Goal: Transaction & Acquisition: Download file/media

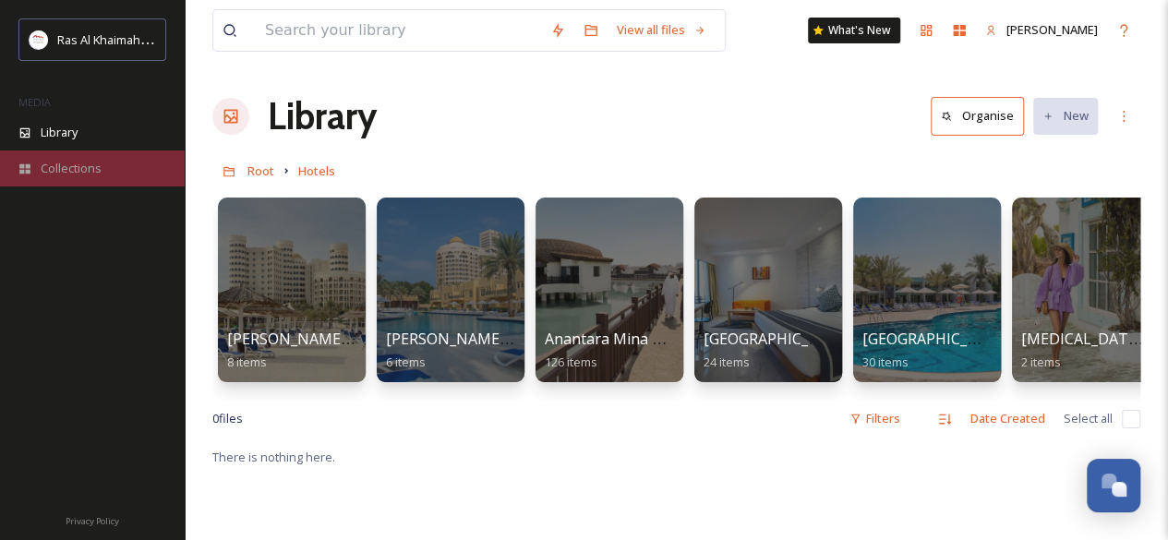
click at [83, 169] on span "Collections" at bounding box center [71, 169] width 61 height 18
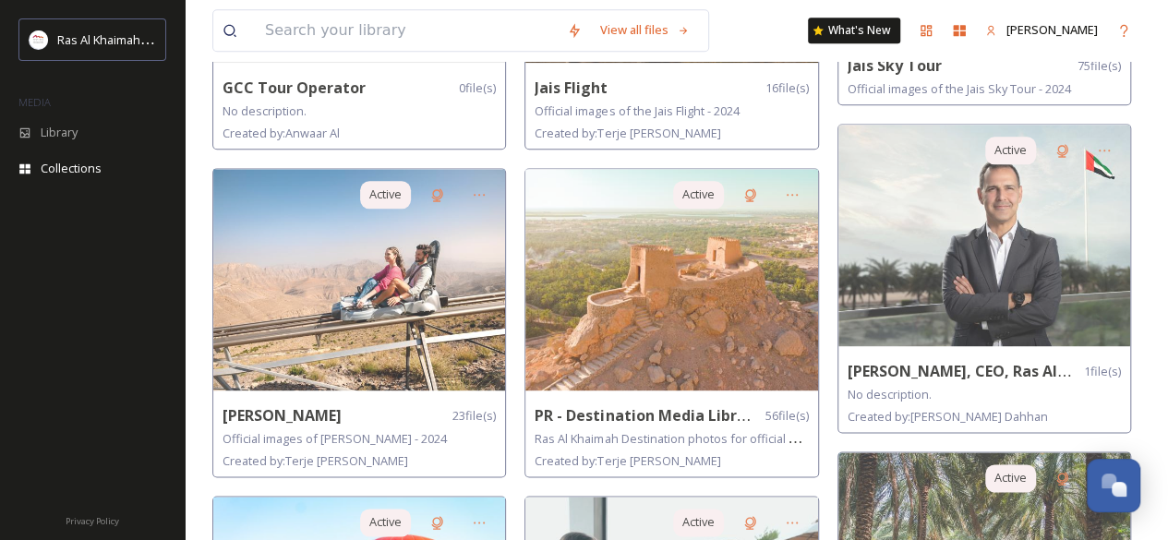
scroll to position [1033, 0]
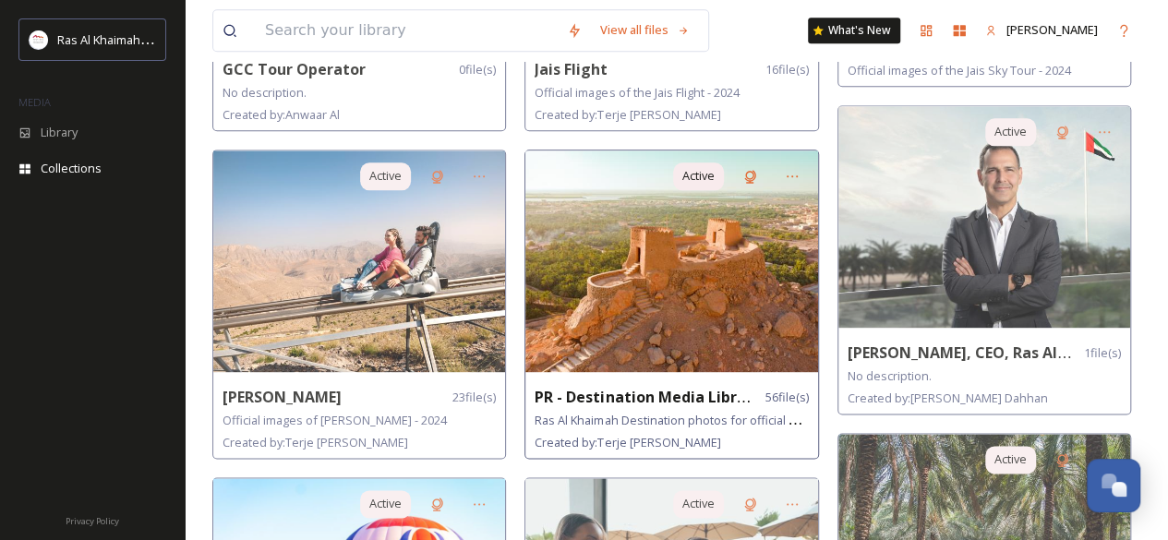
click at [694, 278] on img at bounding box center [671, 262] width 292 height 222
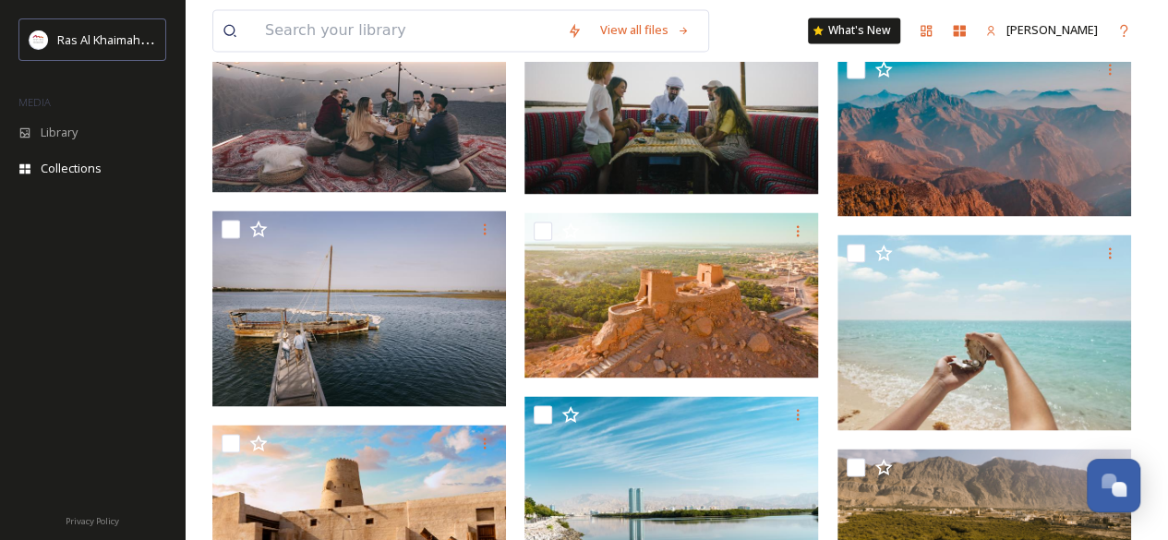
scroll to position [945, 0]
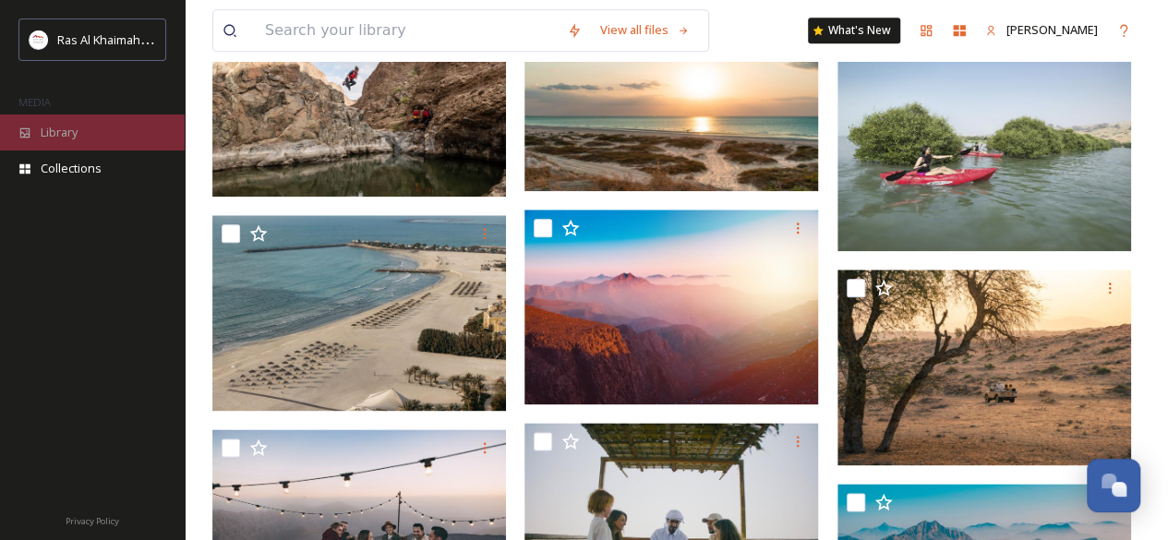
click at [64, 140] on span "Library" at bounding box center [59, 133] width 37 height 18
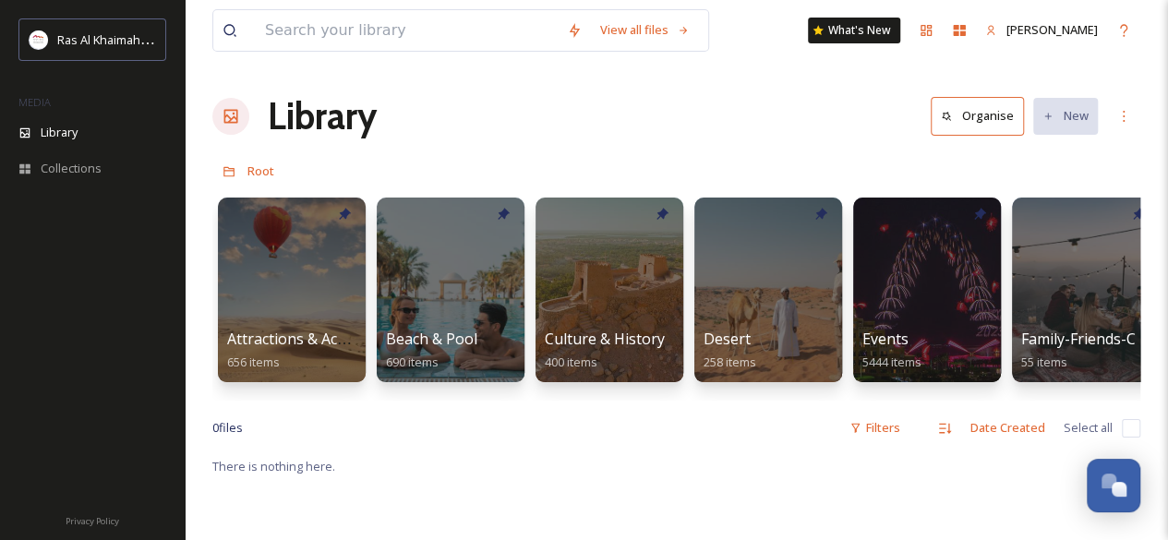
click at [1130, 415] on div "View all files What's New Reshma Cherian Library Organise New Root Your Selecti…" at bounding box center [676, 497] width 983 height 995
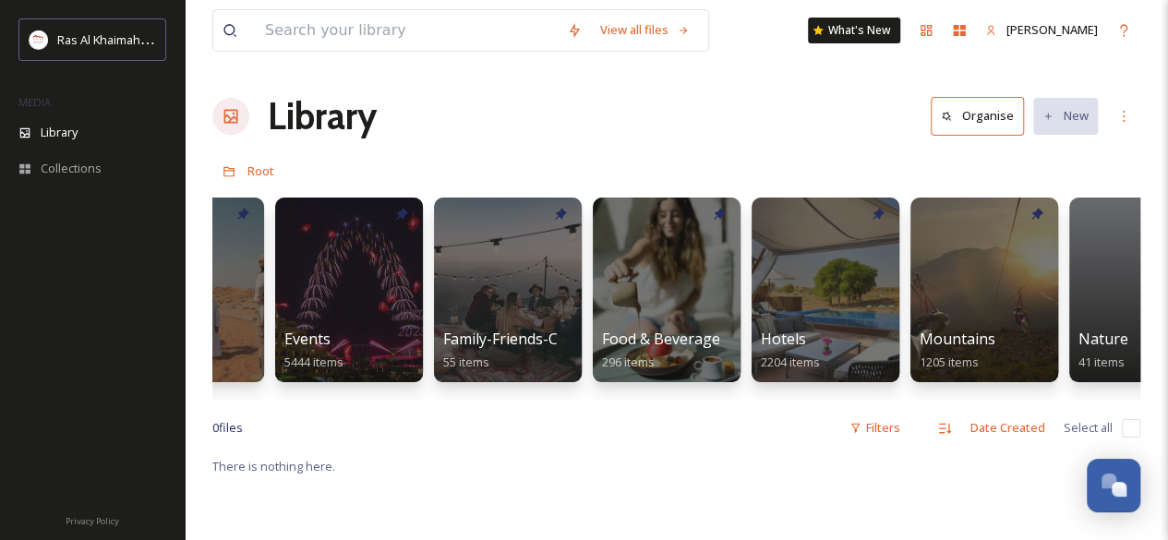
scroll to position [0, 603]
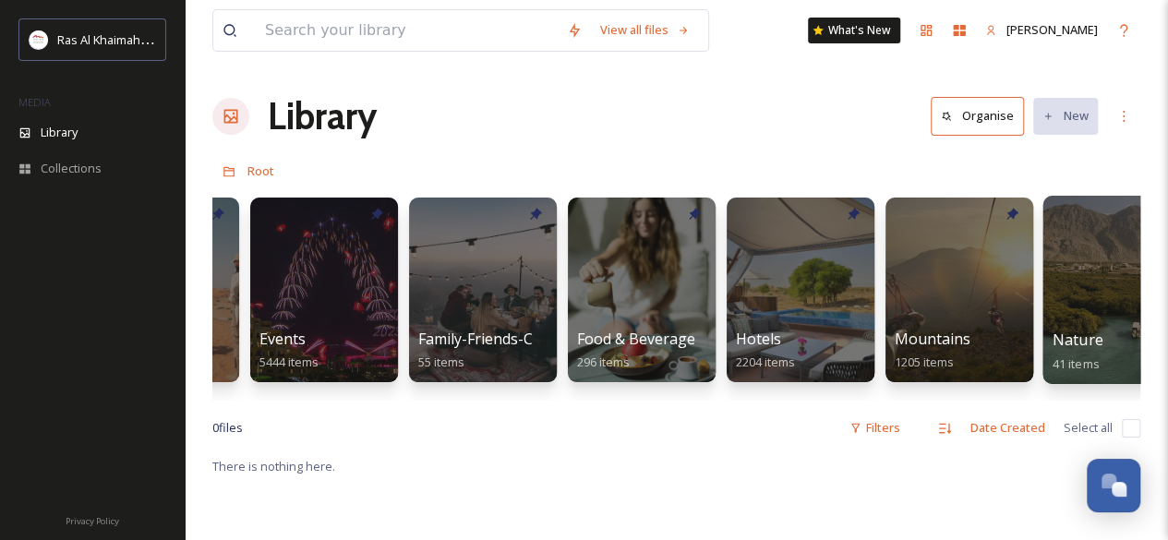
click at [1071, 311] on div at bounding box center [1117, 290] width 151 height 188
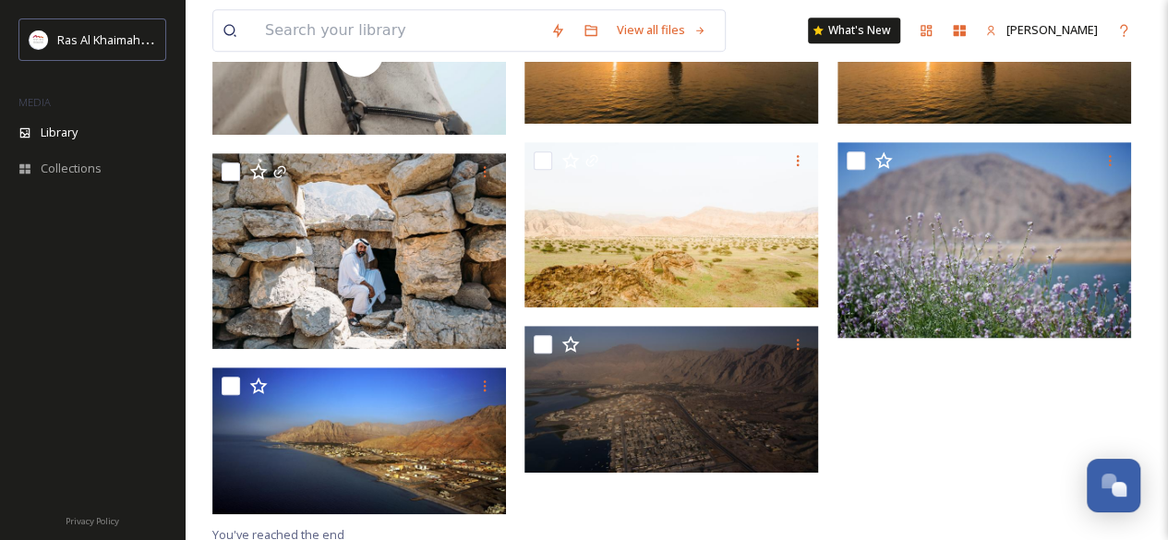
scroll to position [481, 0]
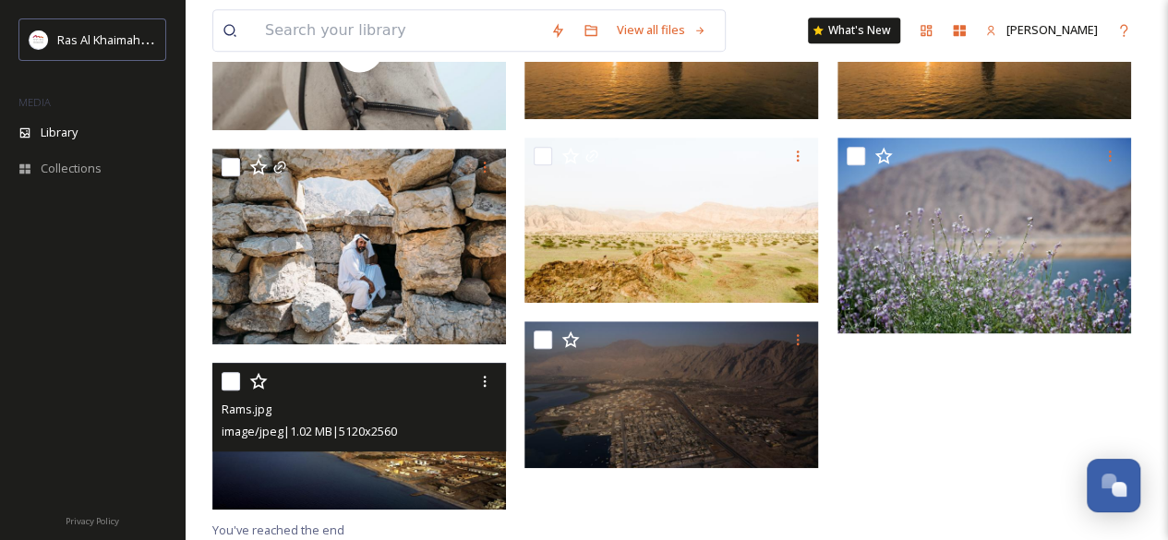
click at [362, 474] on img at bounding box center [359, 436] width 294 height 147
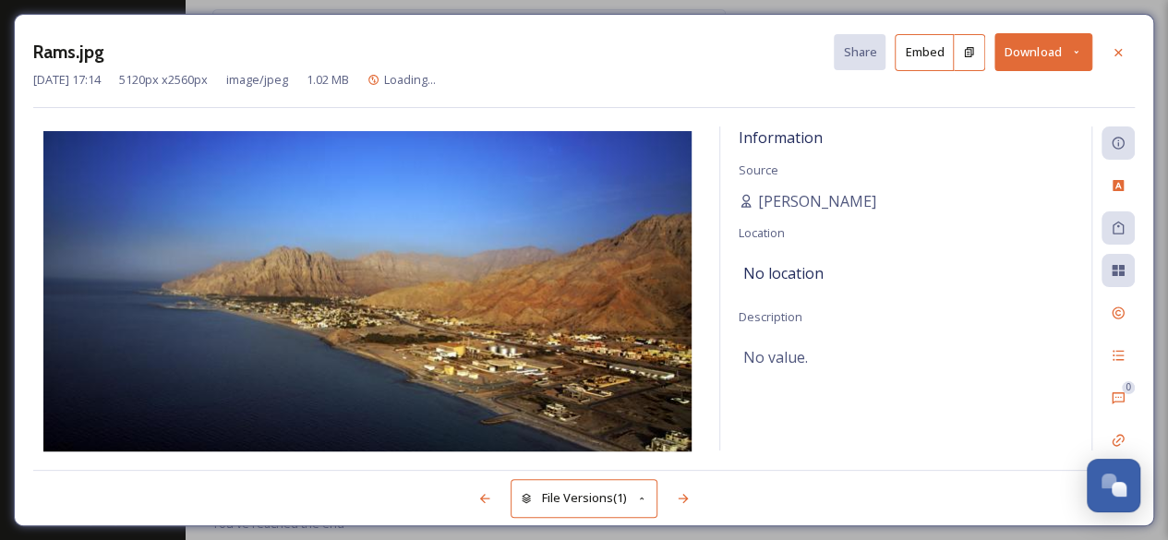
scroll to position [445, 0]
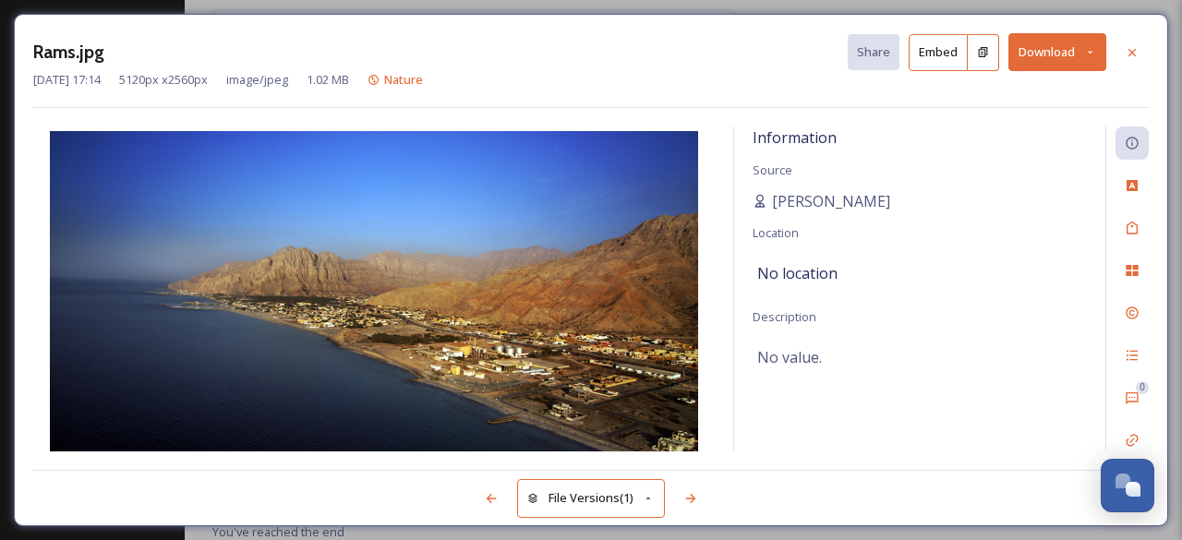
click at [1032, 66] on button "Download" at bounding box center [1057, 52] width 98 height 38
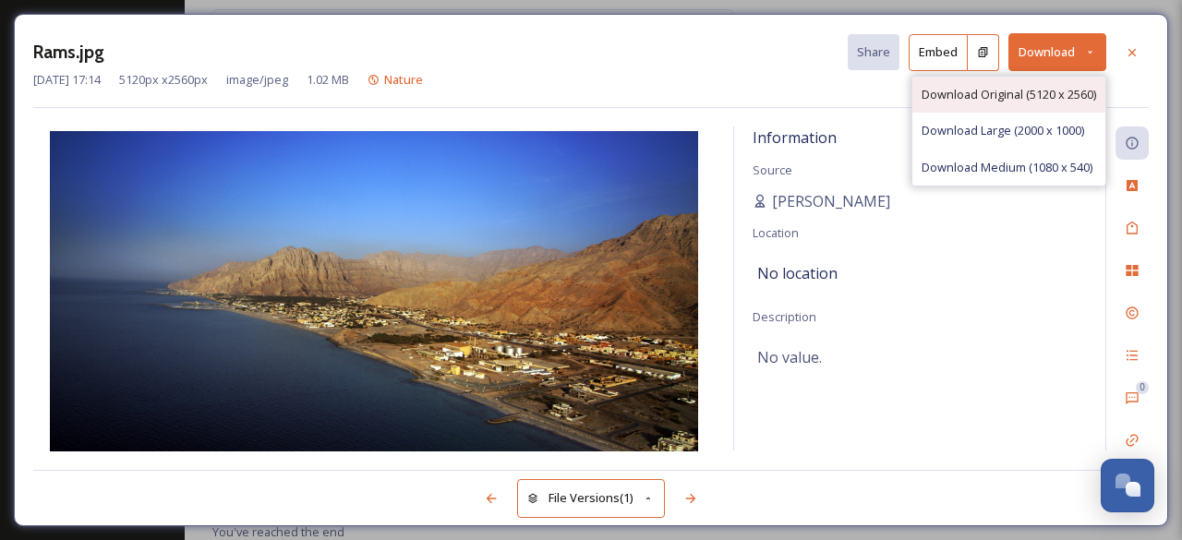
click at [1032, 86] on span "Download Original (5120 x 2560)" at bounding box center [1008, 95] width 175 height 18
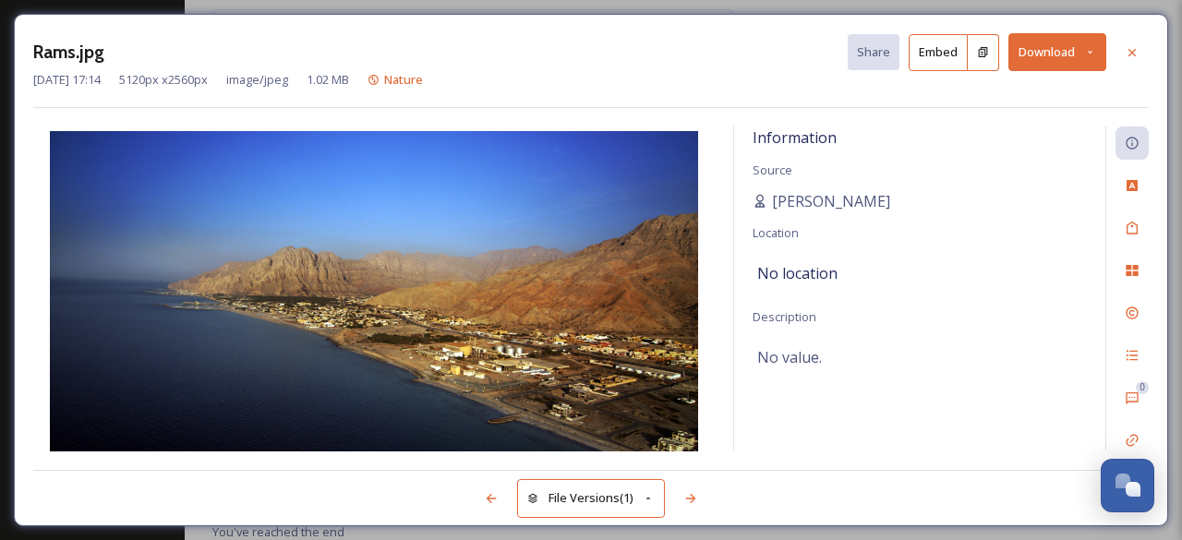
click at [1032, 59] on button "Download" at bounding box center [1057, 52] width 98 height 38
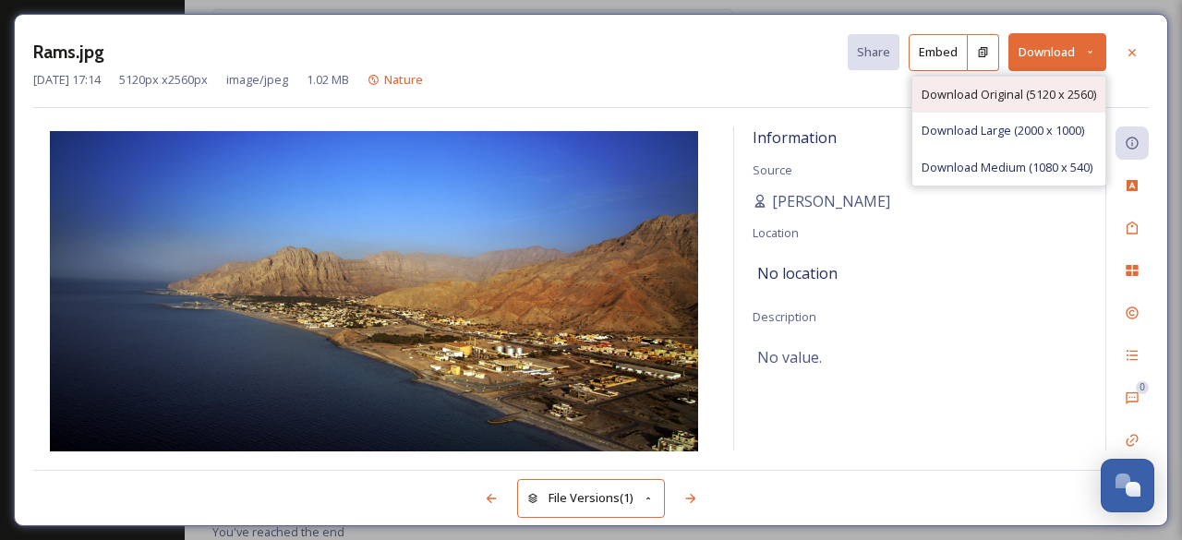
click at [1021, 89] on span "Download Original (5120 x 2560)" at bounding box center [1008, 95] width 175 height 18
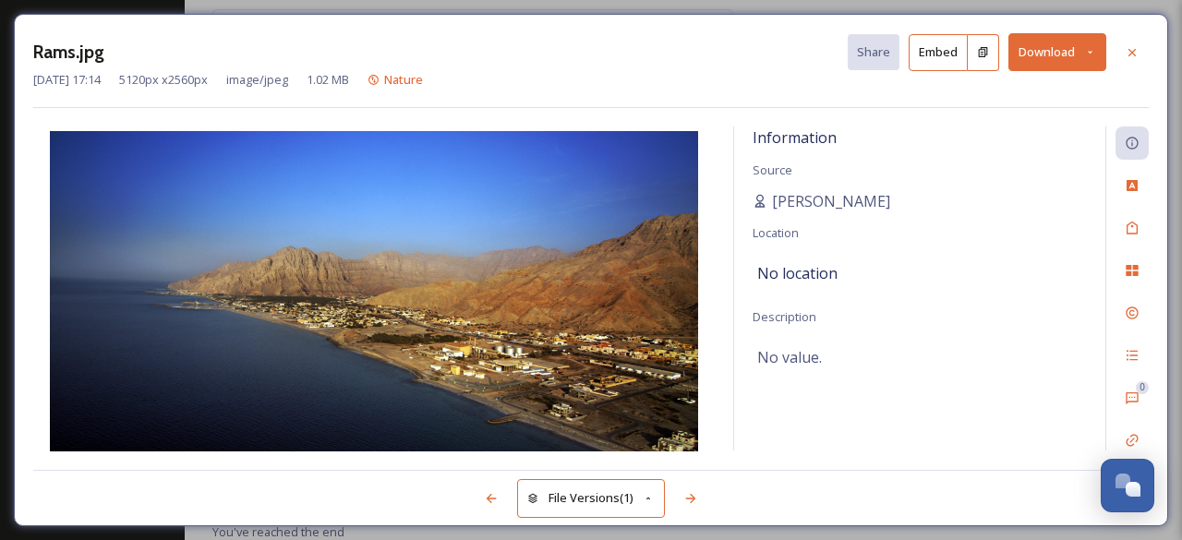
click at [1075, 55] on button "Download" at bounding box center [1057, 52] width 98 height 38
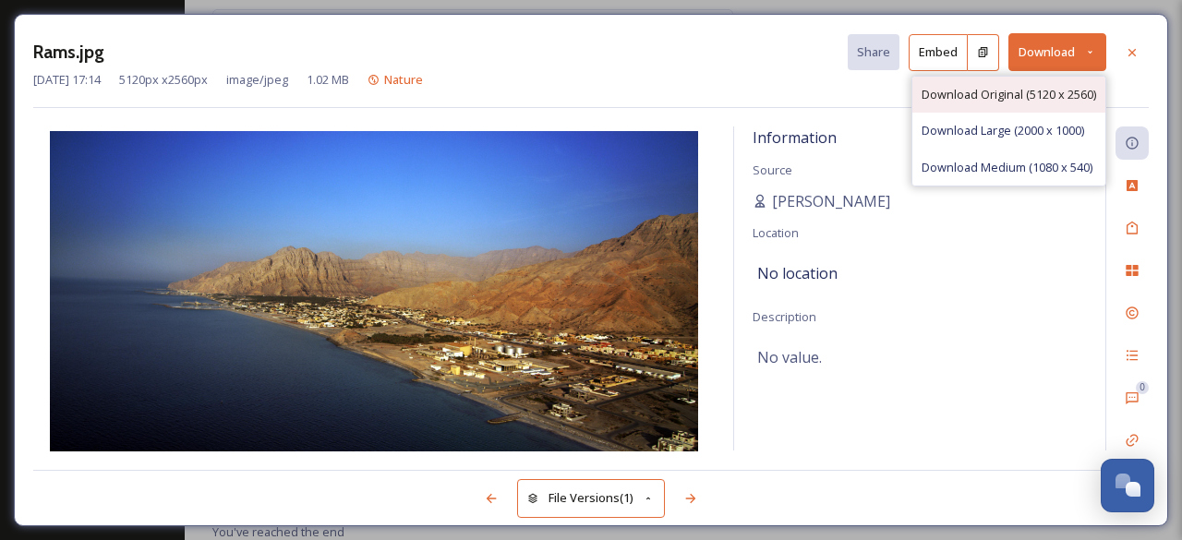
click at [1066, 89] on span "Download Original (5120 x 2560)" at bounding box center [1008, 95] width 175 height 18
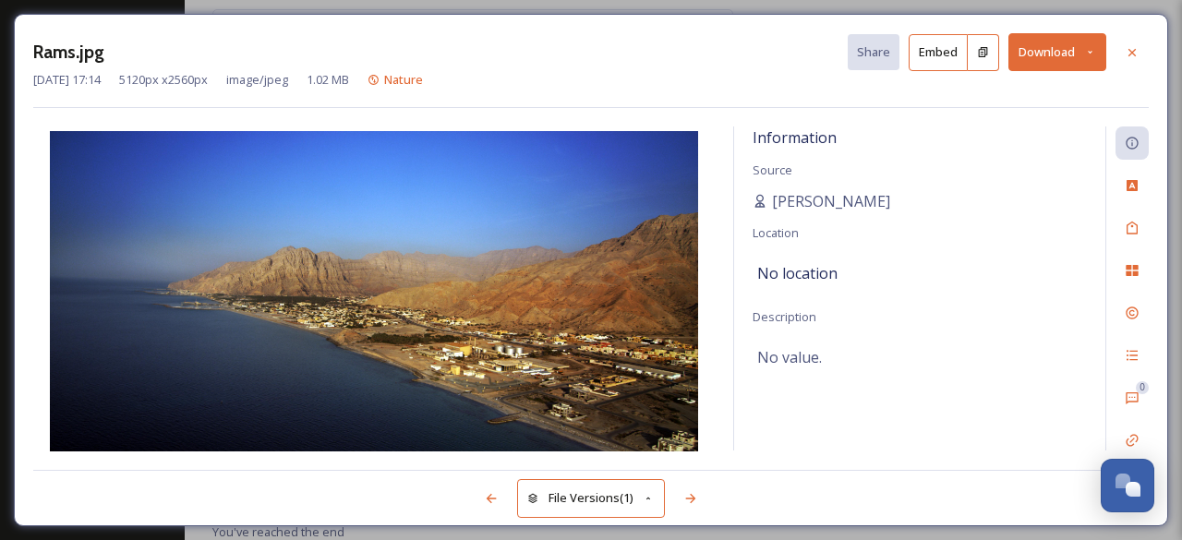
click at [1047, 191] on div "Stephan Visser" at bounding box center [920, 201] width 334 height 22
click at [1130, 49] on icon at bounding box center [1131, 51] width 7 height 7
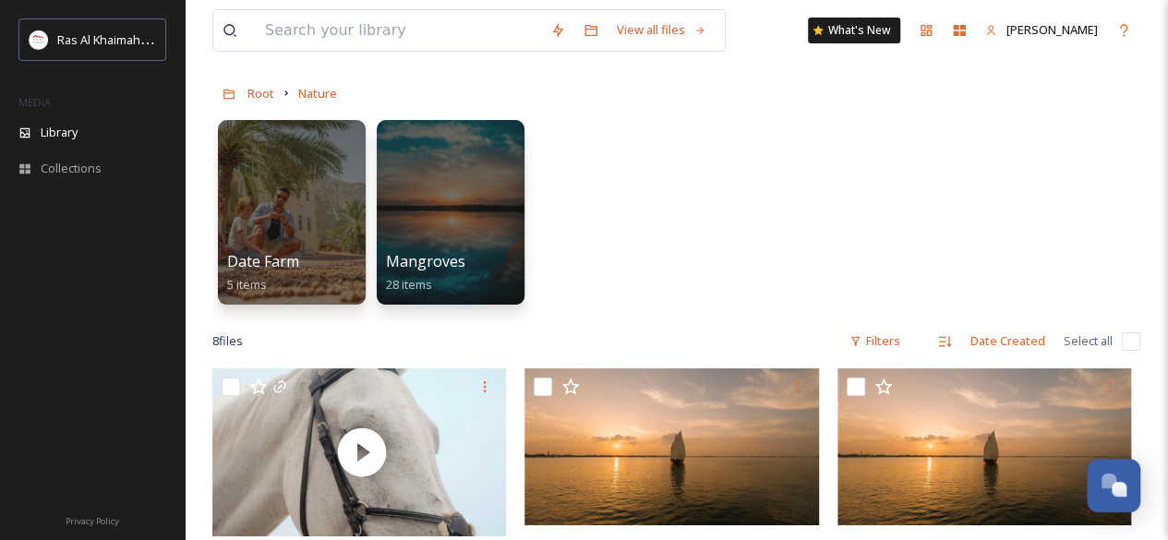
scroll to position [76, 0]
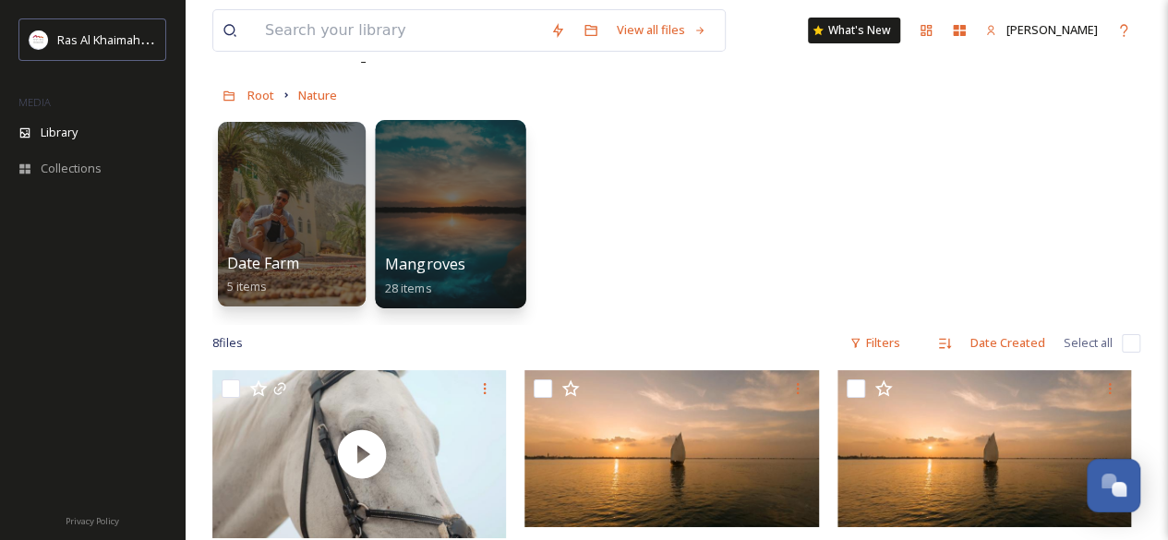
click at [428, 235] on div at bounding box center [450, 214] width 151 height 188
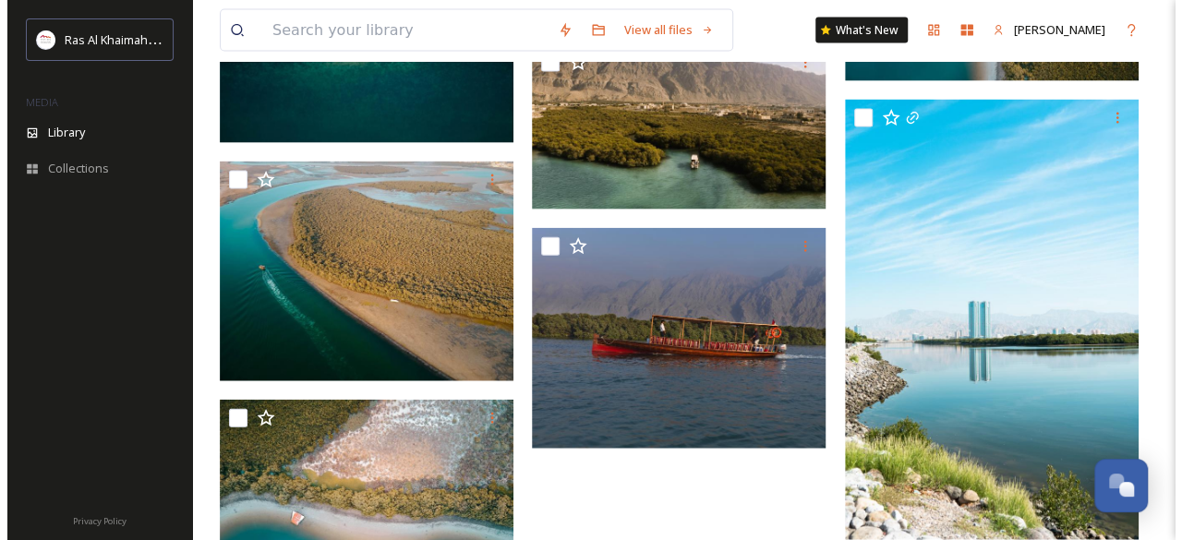
scroll to position [1919, 0]
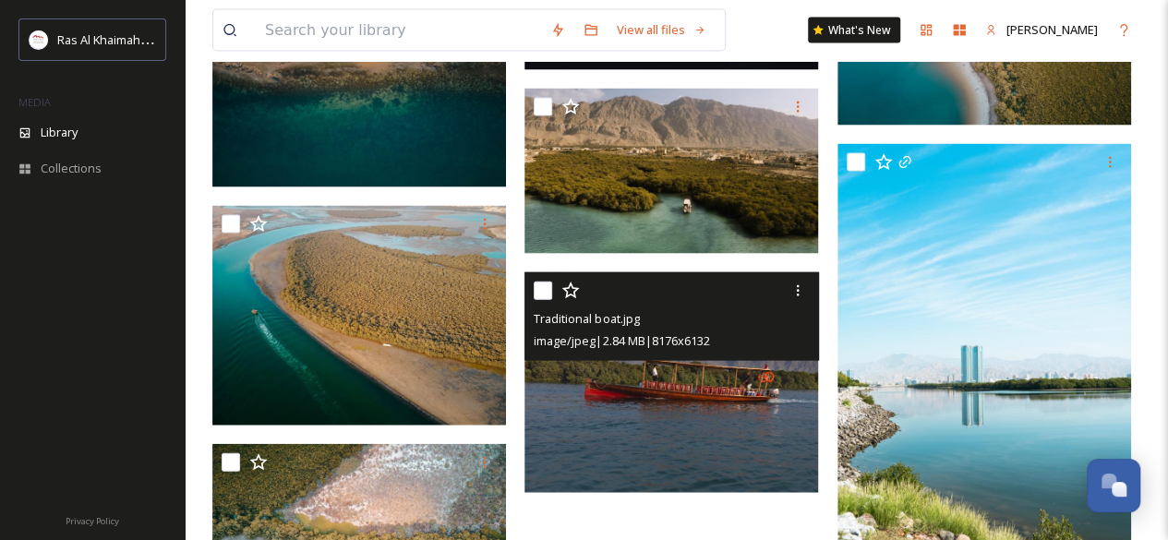
click at [695, 443] on img at bounding box center [671, 382] width 294 height 221
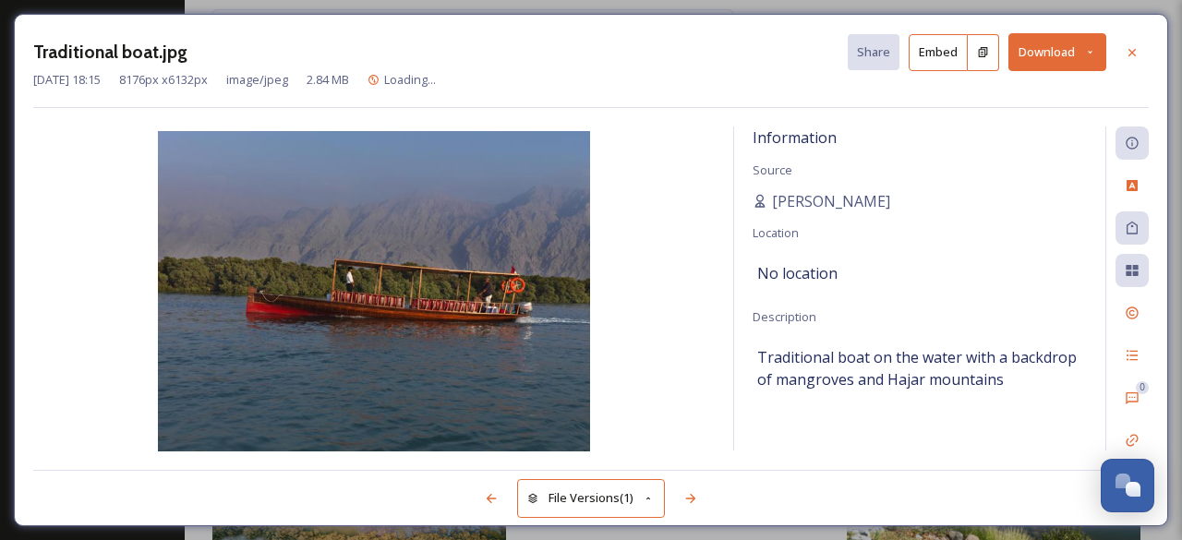
click at [1038, 53] on button "Download" at bounding box center [1057, 52] width 98 height 38
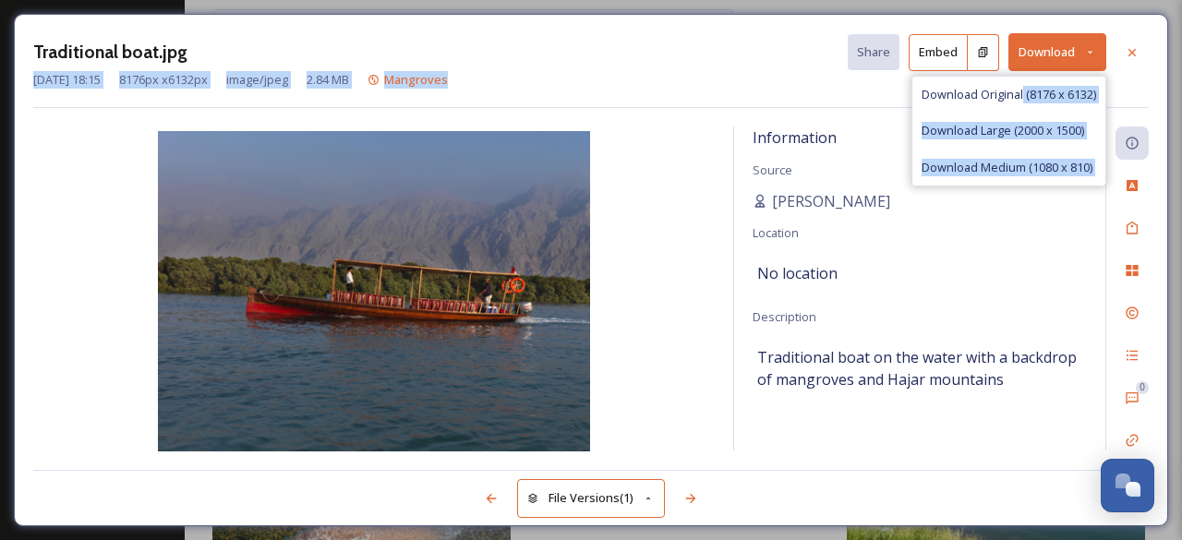
drag, startPoint x: 1020, startPoint y: 80, endPoint x: 803, endPoint y: 95, distance: 217.5
click at [803, 95] on div "Traditional boat.jpg Share Embed Download Download Original (8176 x 6132) Downl…" at bounding box center [590, 70] width 1115 height 75
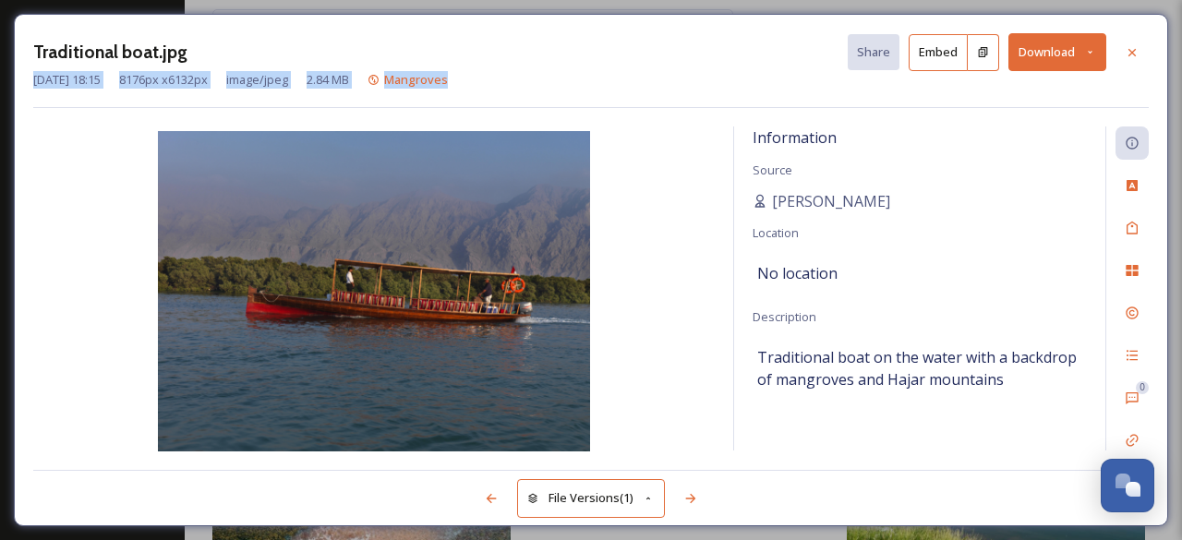
click at [803, 95] on div "Traditional boat.jpg Share Embed Download Mar 09 2016 18:15 8176 px x 6132 px i…" at bounding box center [590, 70] width 1115 height 75
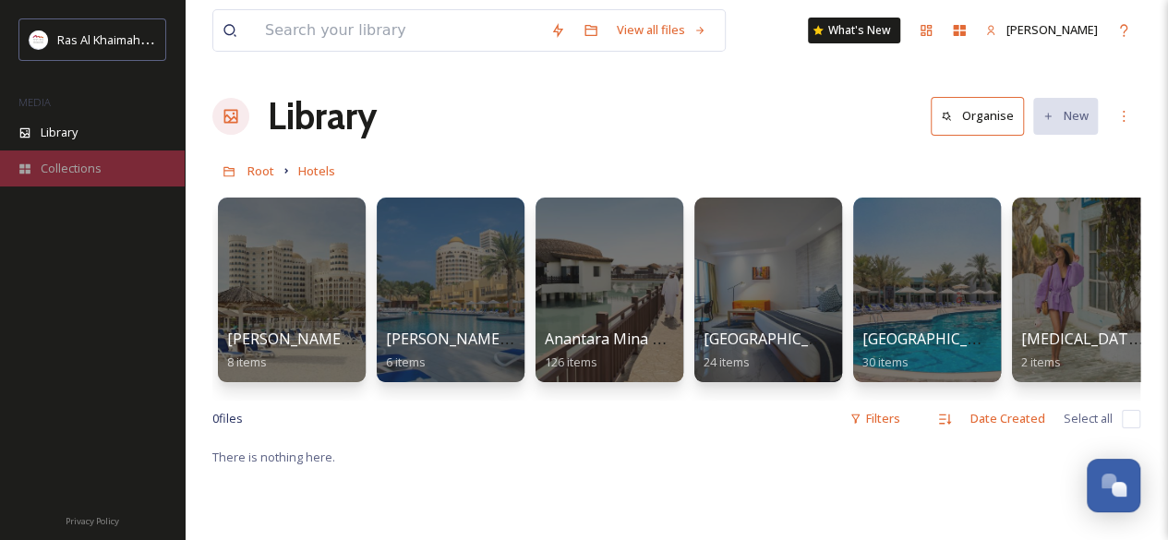
click at [89, 165] on span "Collections" at bounding box center [71, 169] width 61 height 18
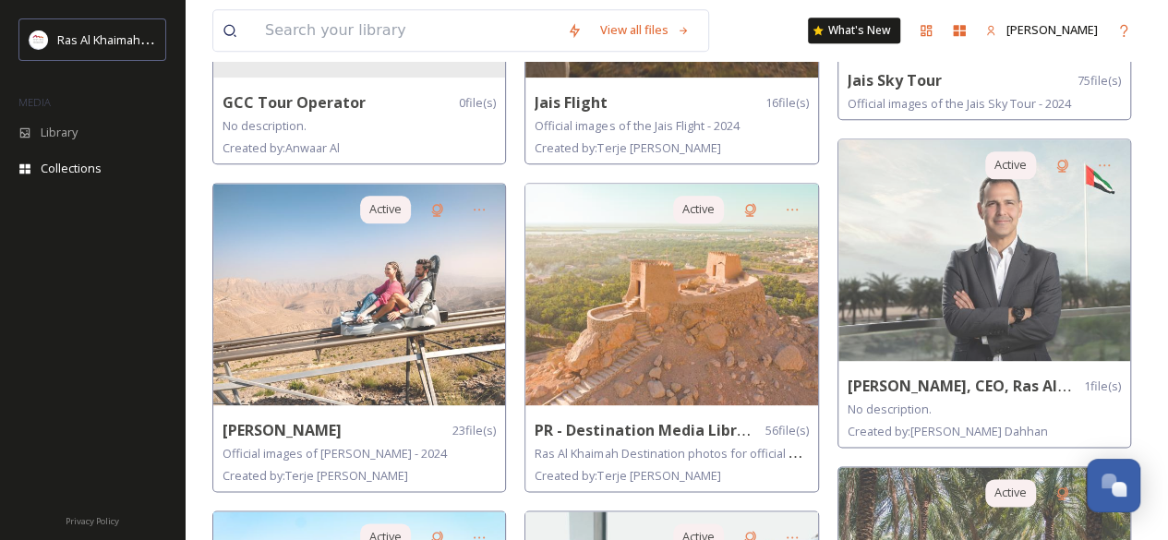
scroll to position [1015, 0]
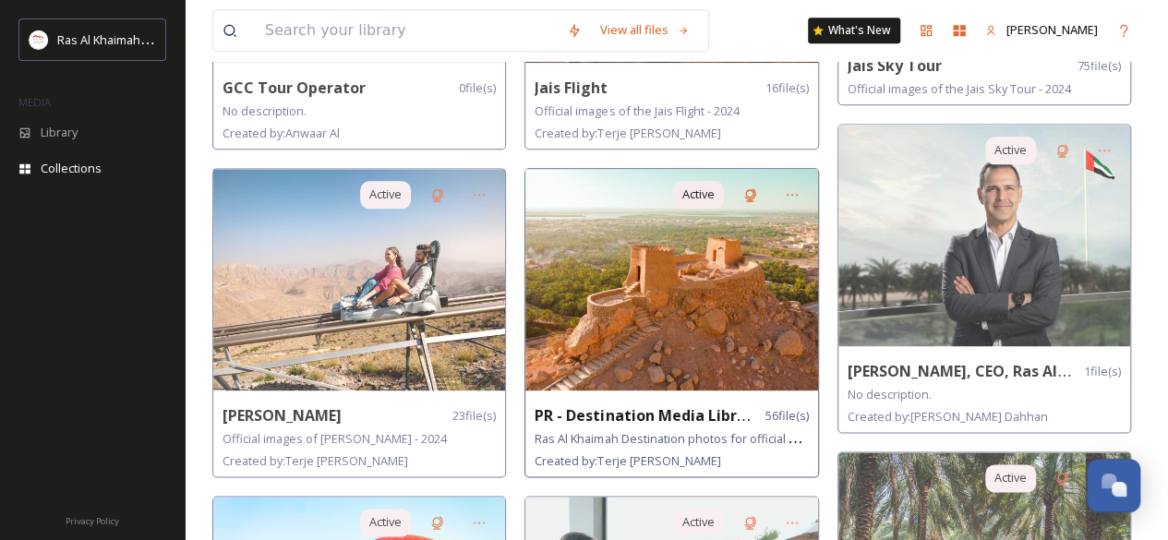
click at [600, 291] on img at bounding box center [671, 280] width 292 height 222
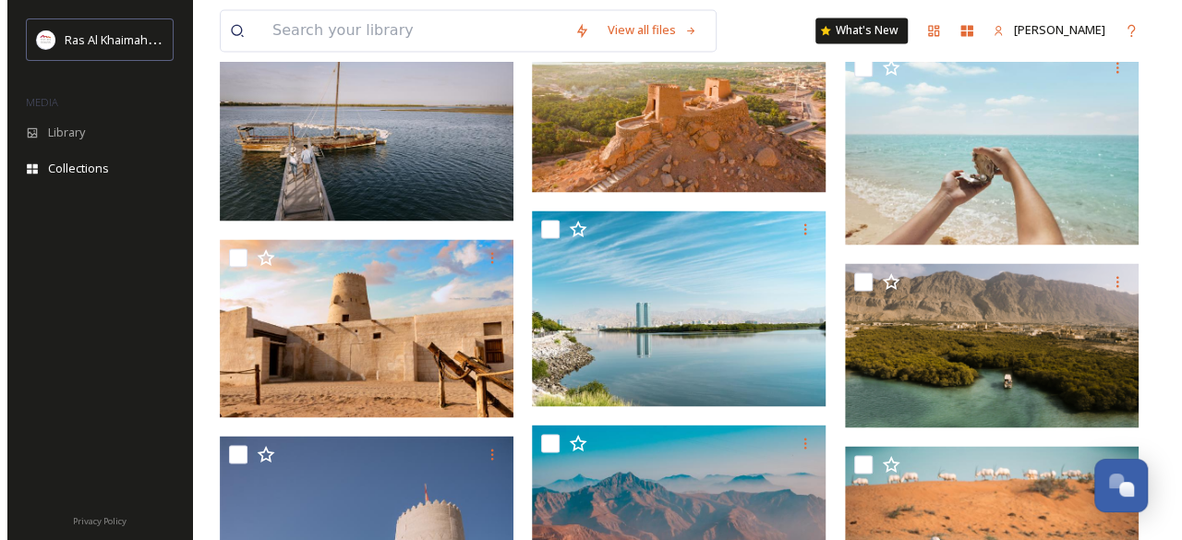
scroll to position [1553, 0]
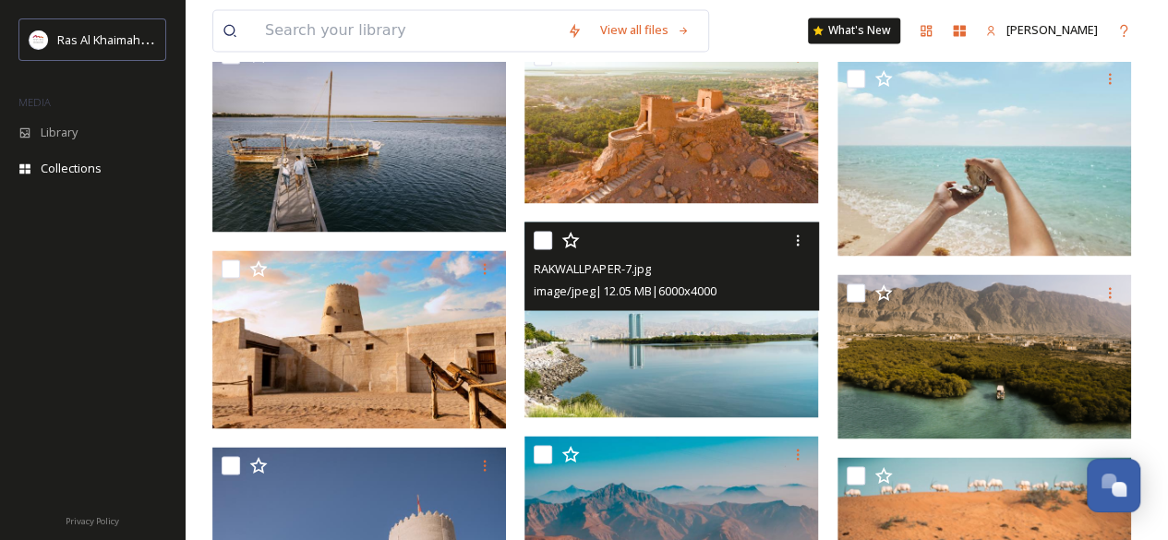
click at [686, 348] on img at bounding box center [671, 320] width 294 height 196
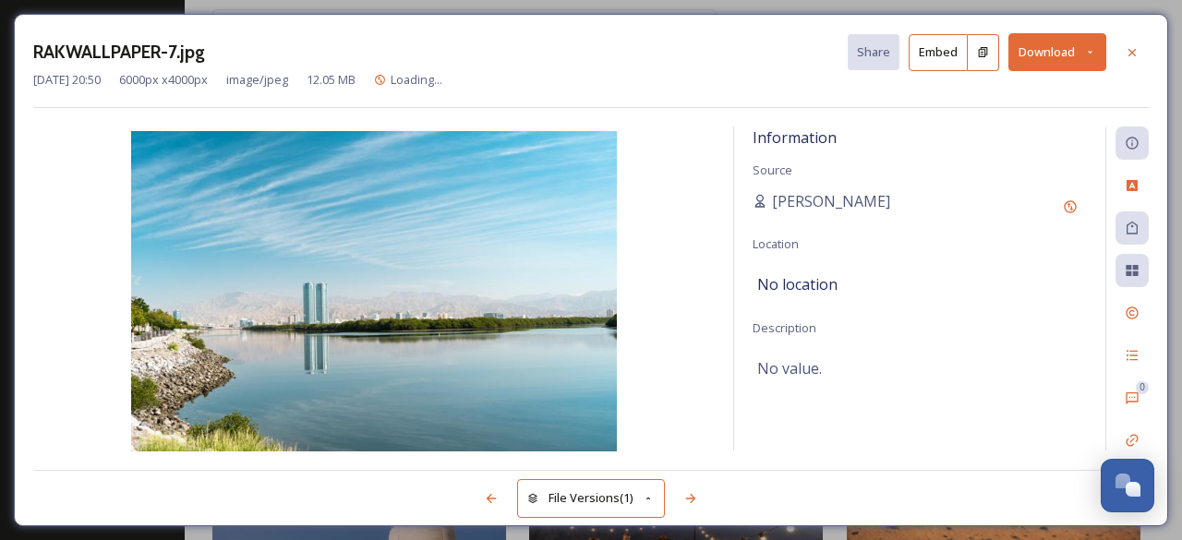
click at [433, 291] on img at bounding box center [373, 293] width 681 height 324
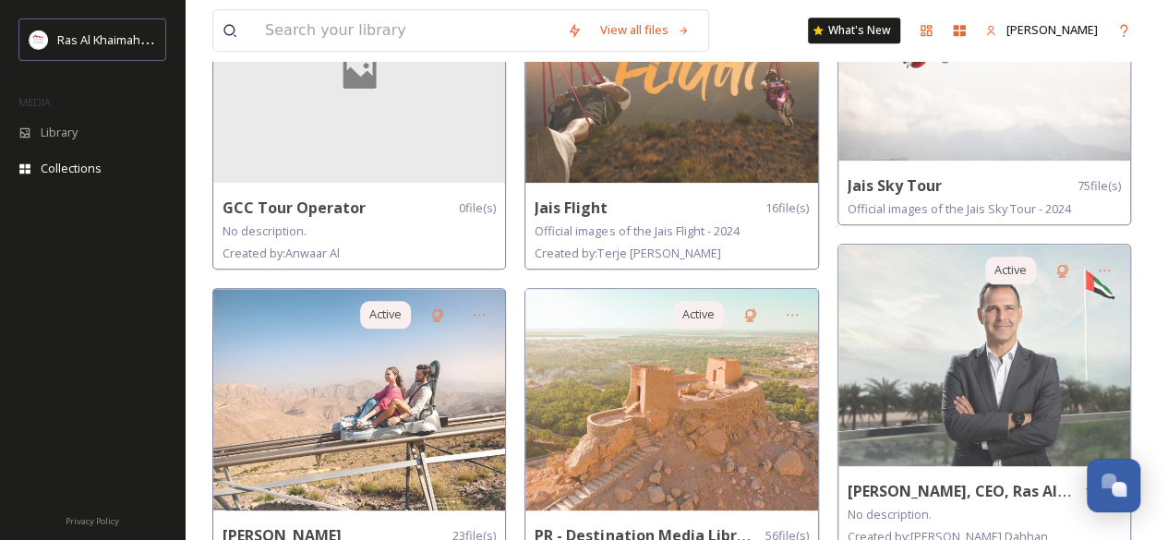
scroll to position [994, 0]
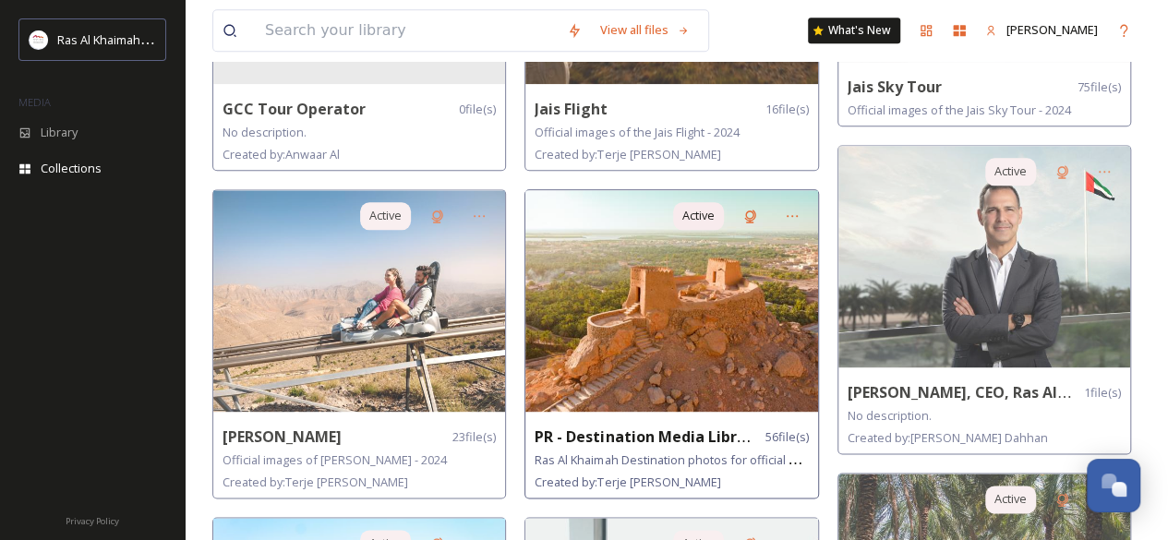
click at [702, 333] on img at bounding box center [671, 301] width 292 height 222
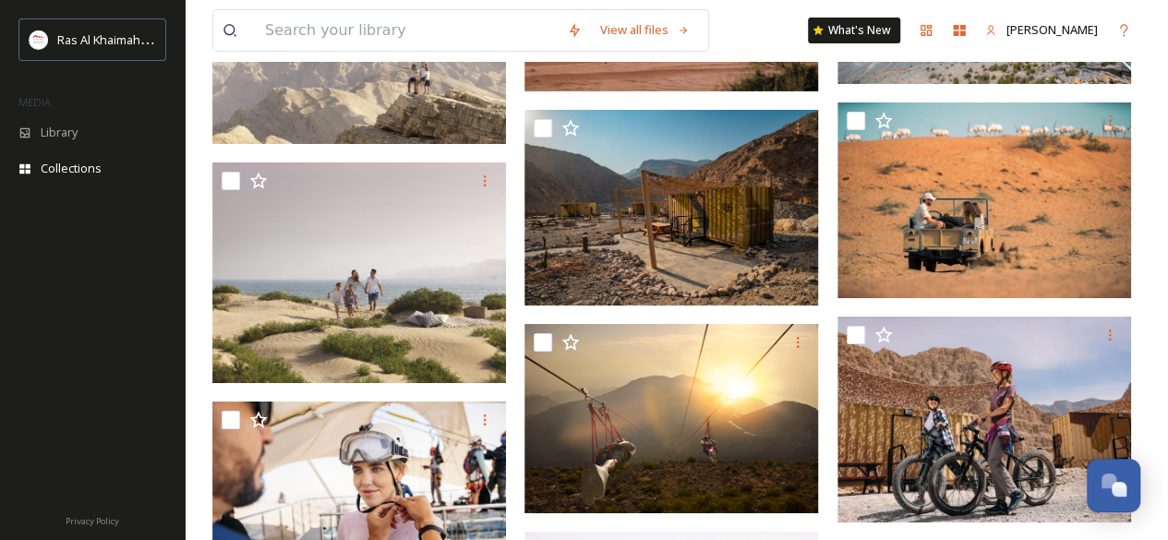
scroll to position [3211, 0]
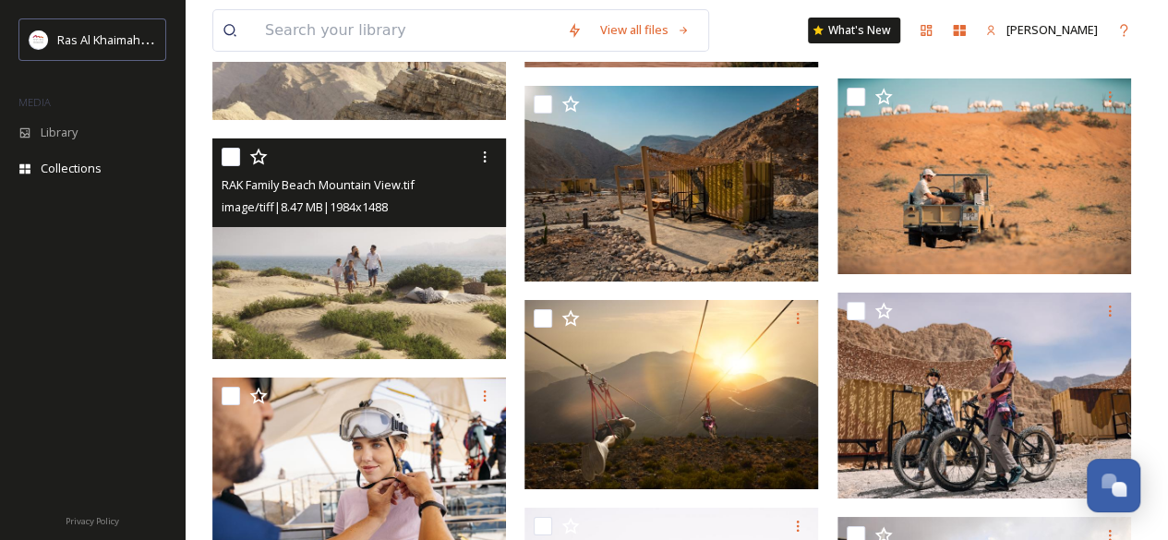
click at [351, 277] on img at bounding box center [359, 248] width 294 height 221
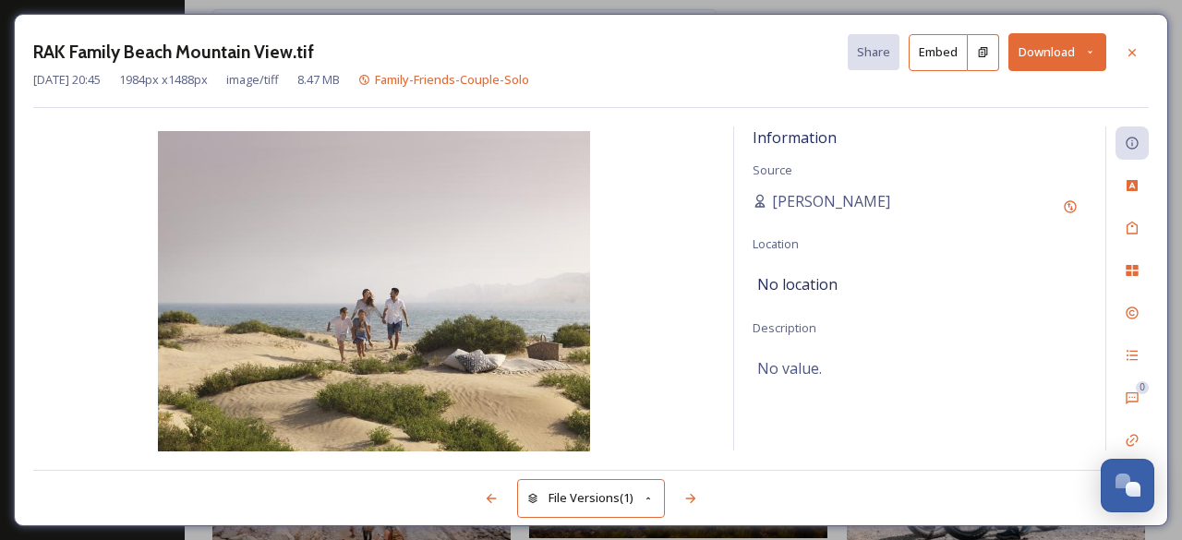
click at [1051, 45] on button "Download" at bounding box center [1057, 52] width 98 height 38
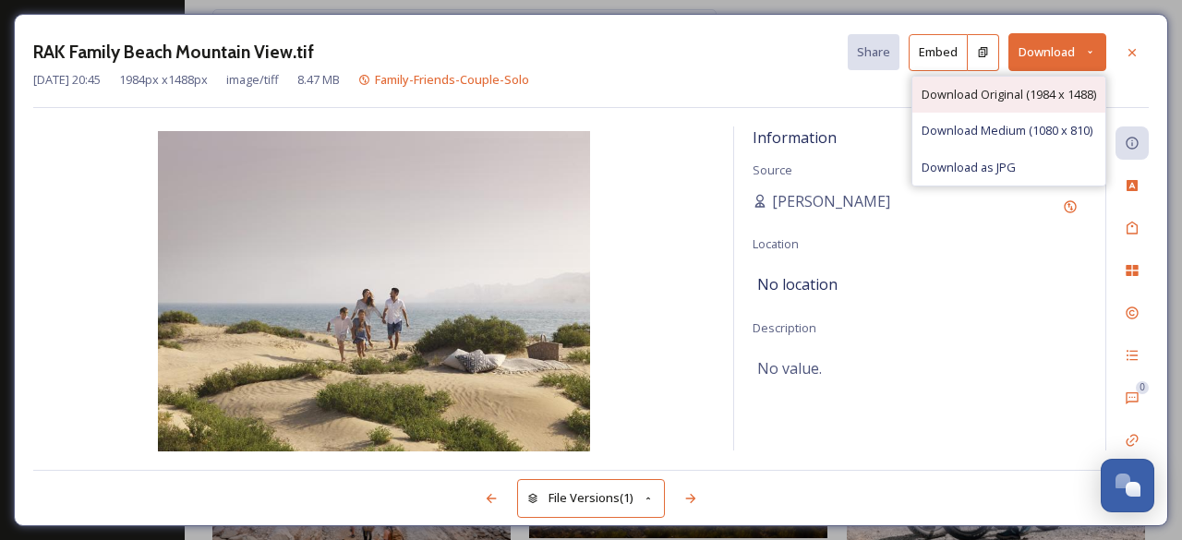
click at [990, 94] on span "Download Original (1984 x 1488)" at bounding box center [1008, 95] width 175 height 18
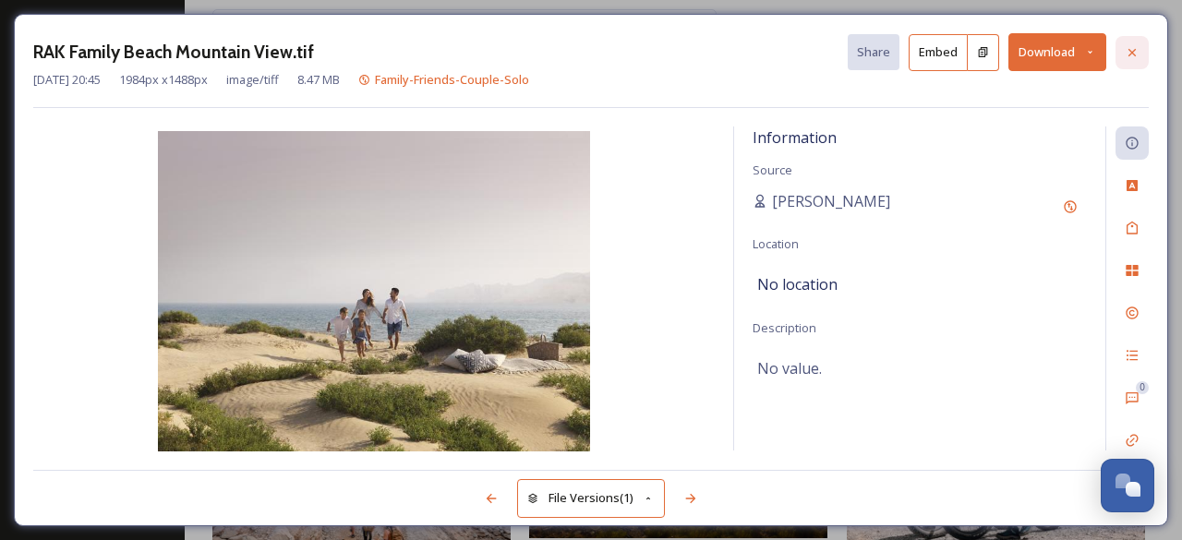
click at [1135, 45] on icon at bounding box center [1132, 52] width 15 height 15
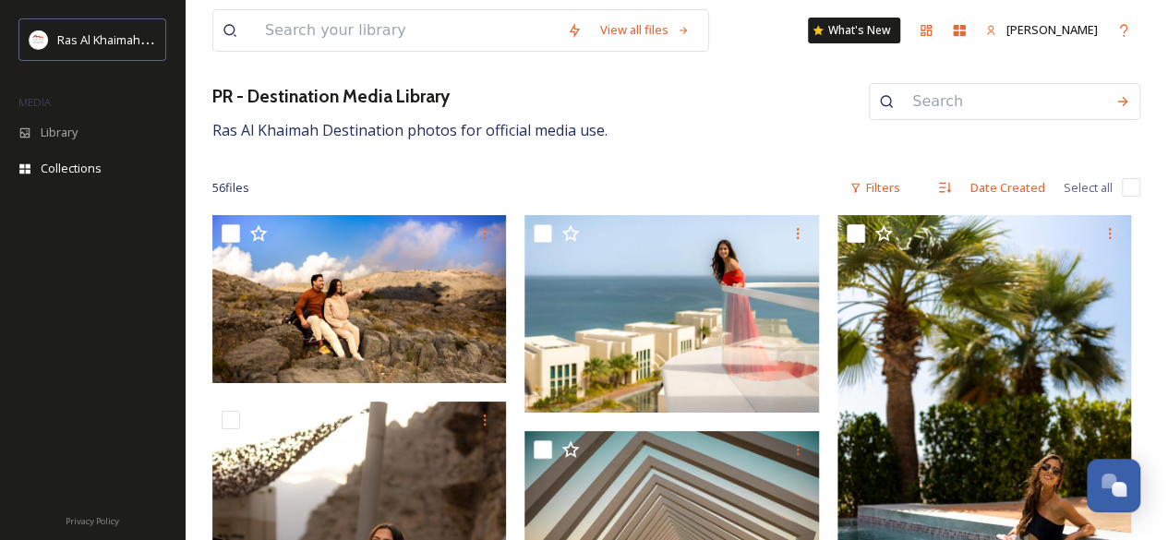
scroll to position [82, 0]
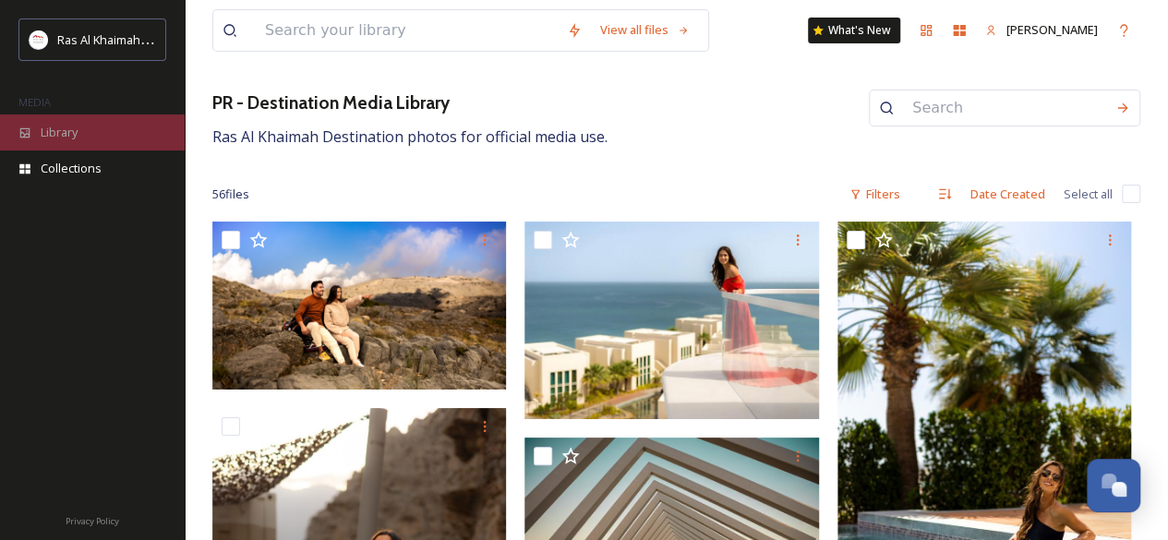
click at [99, 121] on div "Library" at bounding box center [92, 132] width 185 height 36
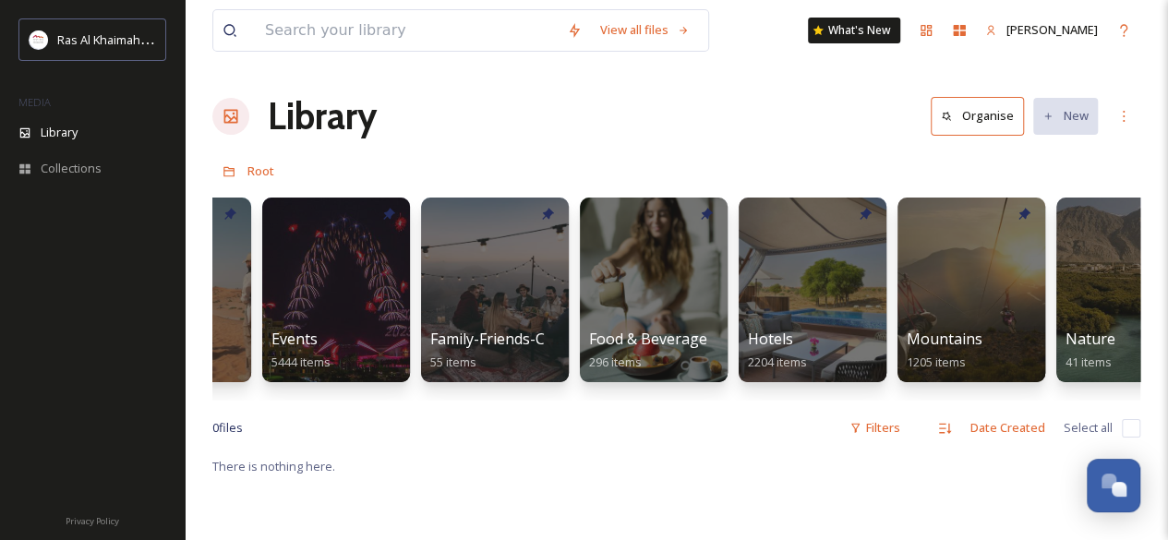
scroll to position [0, 751]
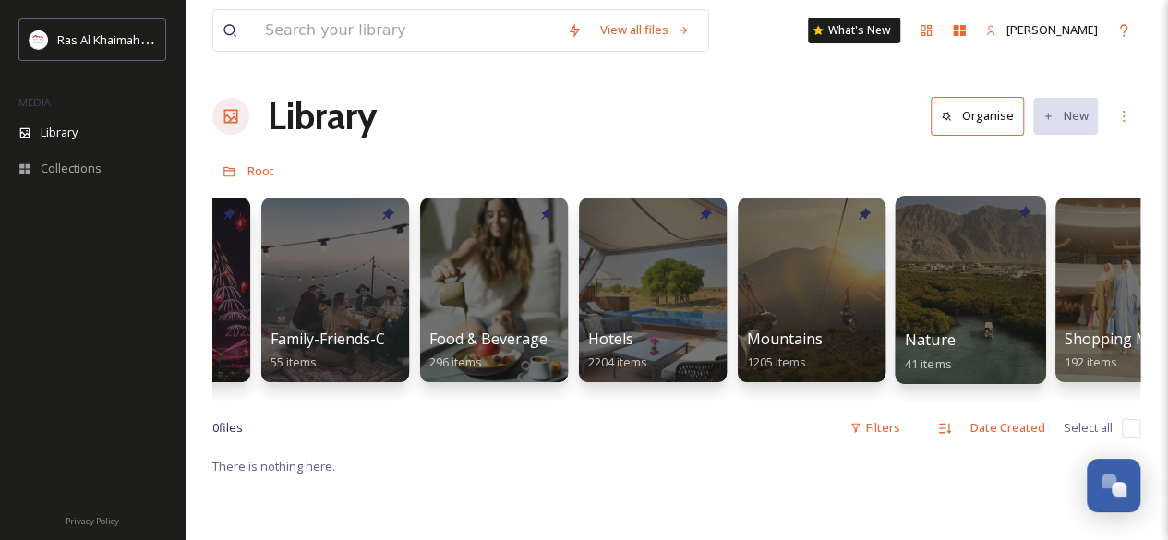
click at [922, 300] on div at bounding box center [970, 290] width 151 height 188
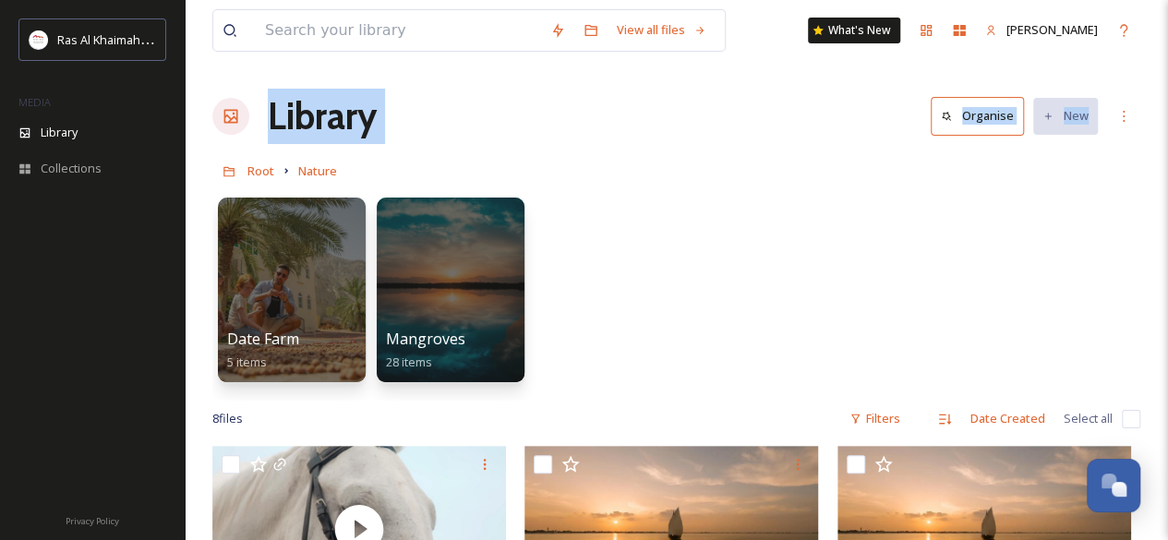
drag, startPoint x: 1167, startPoint y: 45, endPoint x: 1181, endPoint y: 143, distance: 98.8
click at [1168, 143] on html "Ras Al Khaimah Tourism Development Authority MEDIA Library Collections Privacy …" at bounding box center [584, 511] width 1168 height 1022
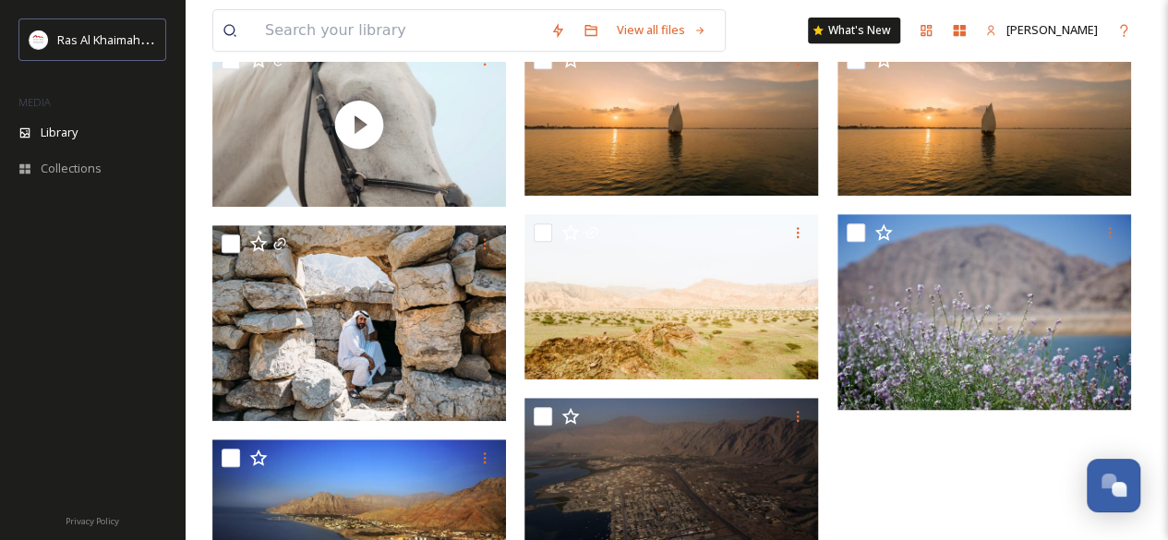
scroll to position [380, 0]
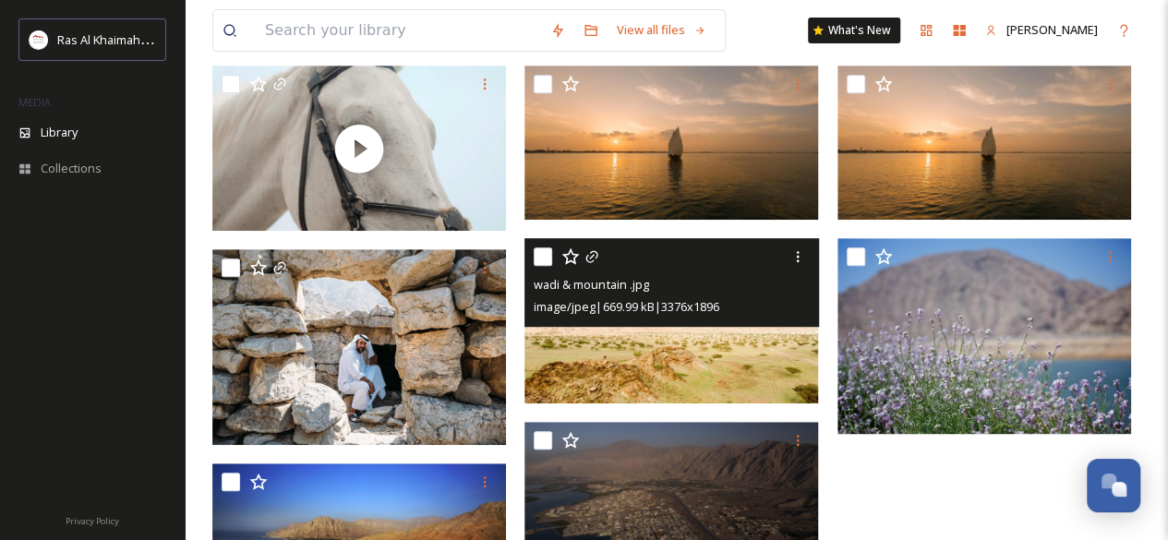
click at [717, 357] on img at bounding box center [671, 320] width 294 height 165
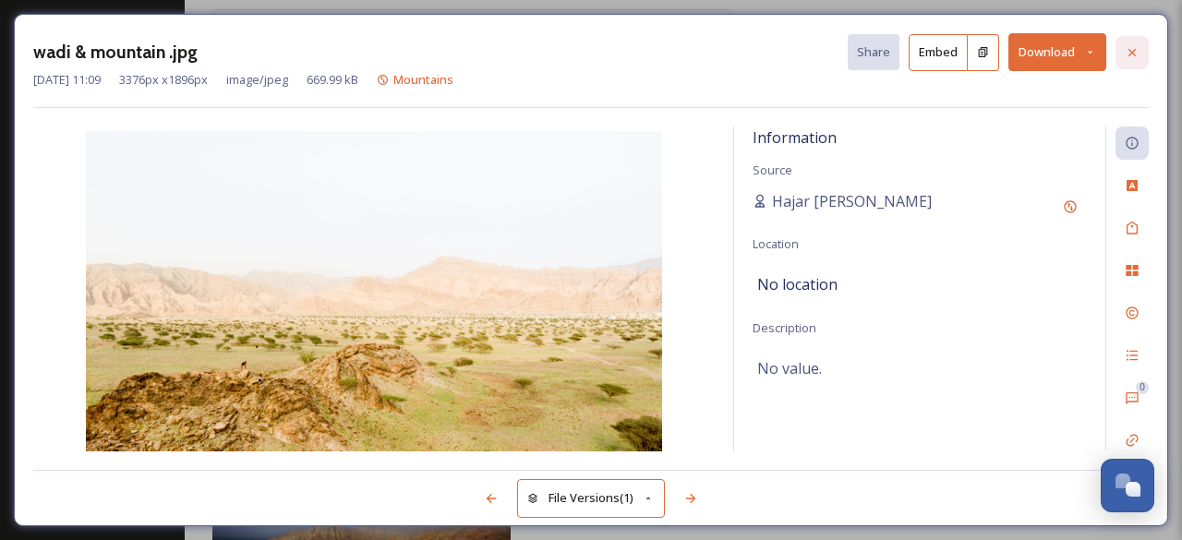
click at [1129, 49] on icon at bounding box center [1131, 51] width 7 height 7
